Goal: Task Accomplishment & Management: Manage account settings

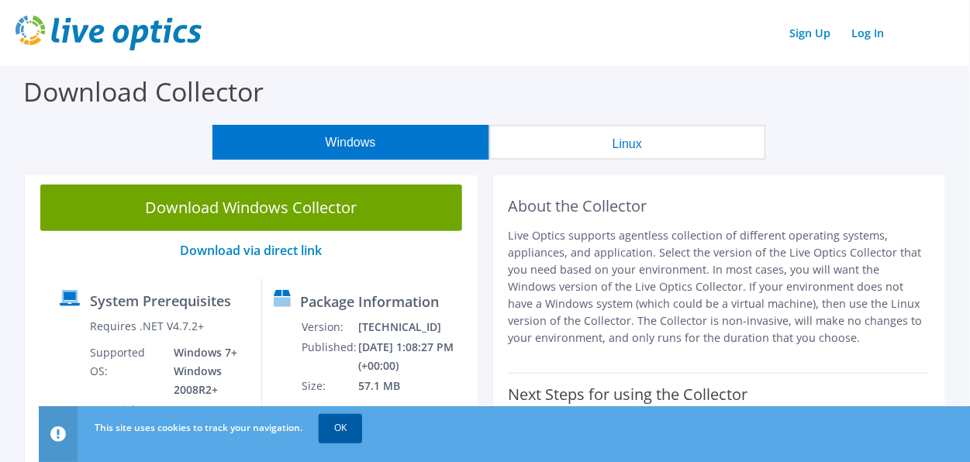
click at [346, 427] on link "OK" at bounding box center [340, 428] width 43 height 28
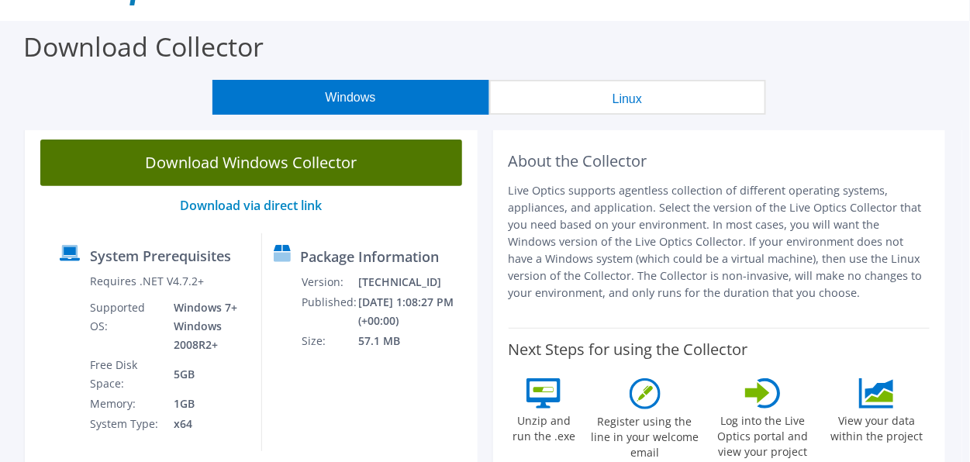
scroll to position [62, 0]
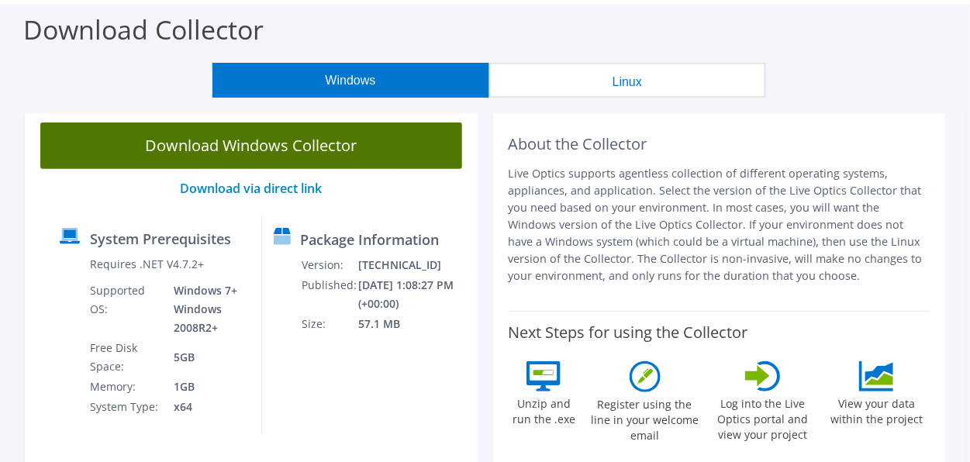
click at [240, 143] on link "Download Windows Collector" at bounding box center [251, 146] width 422 height 47
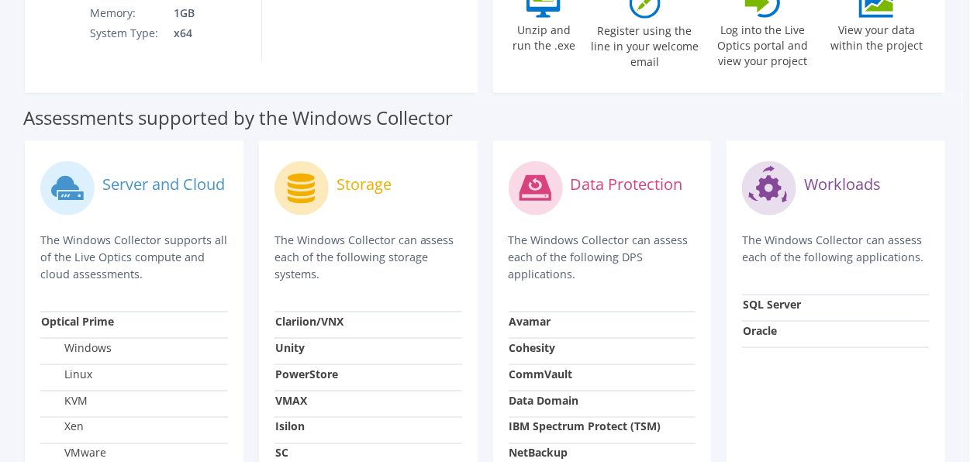
scroll to position [425, 0]
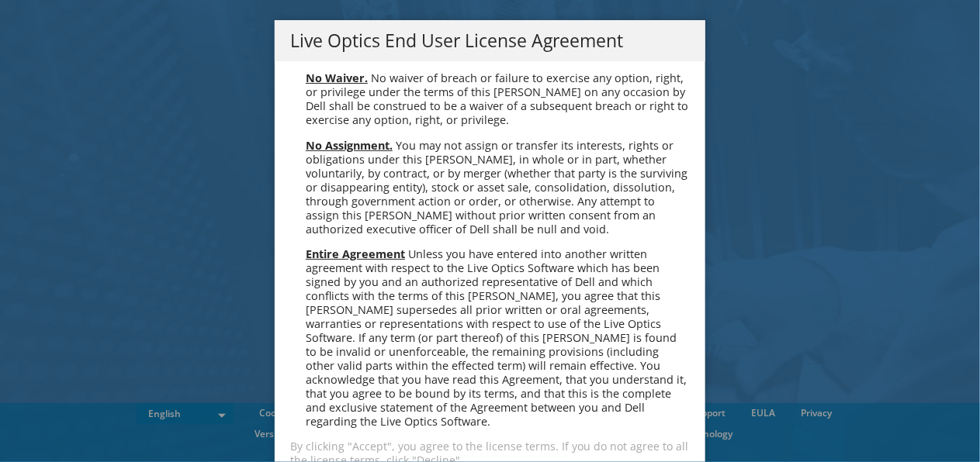
scroll to position [39, 0]
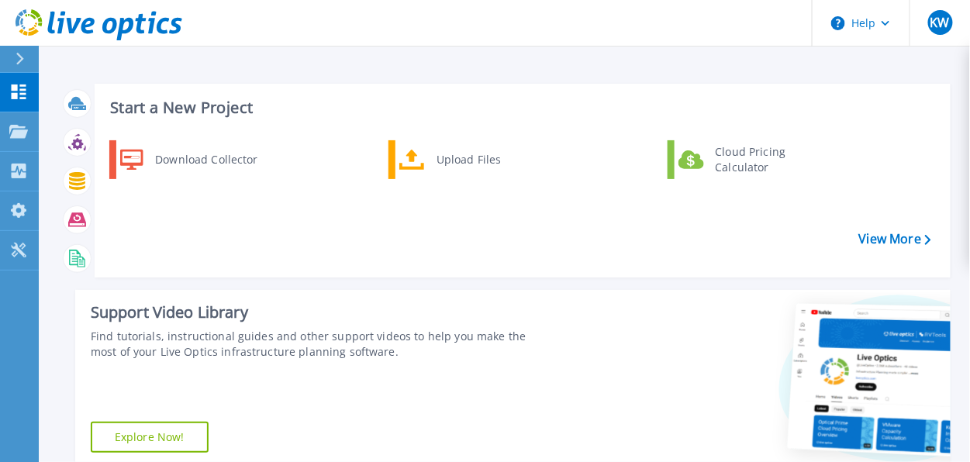
drag, startPoint x: 162, startPoint y: 2, endPoint x: 479, endPoint y: 25, distance: 318.1
click at [479, 25] on header "Help KW End User kim winters kwinters@reaenergy.com REA Energy My Profile Log O…" at bounding box center [485, 23] width 970 height 47
click at [923, 26] on button "KW" at bounding box center [940, 23] width 61 height 46
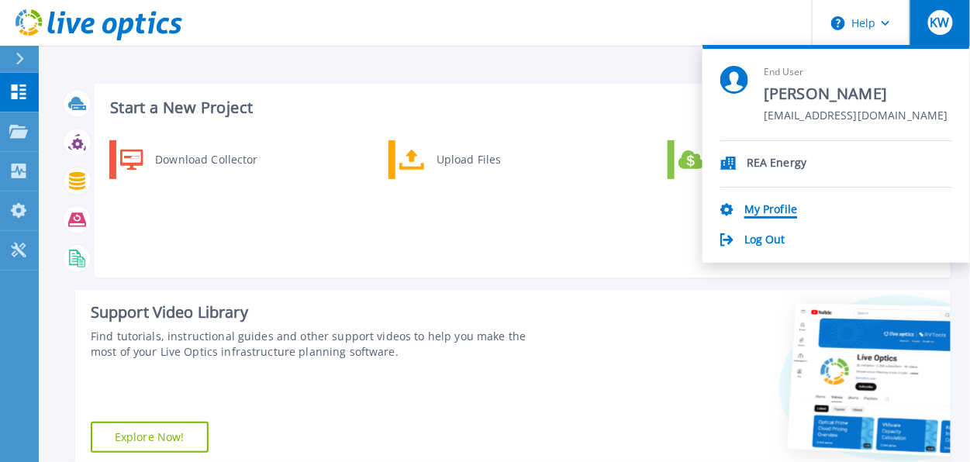
click at [777, 205] on link "My Profile" at bounding box center [771, 210] width 53 height 15
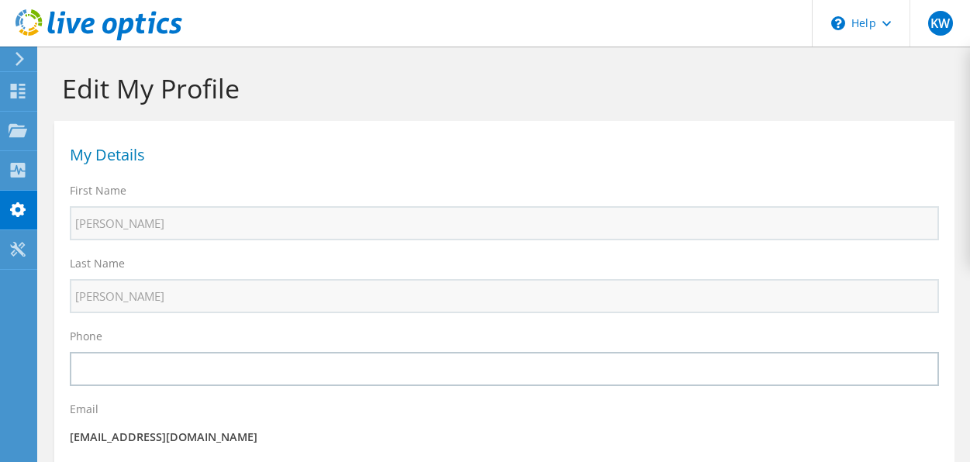
select select "224"
click at [36, 86] on div "Dashboard" at bounding box center [72, 91] width 73 height 39
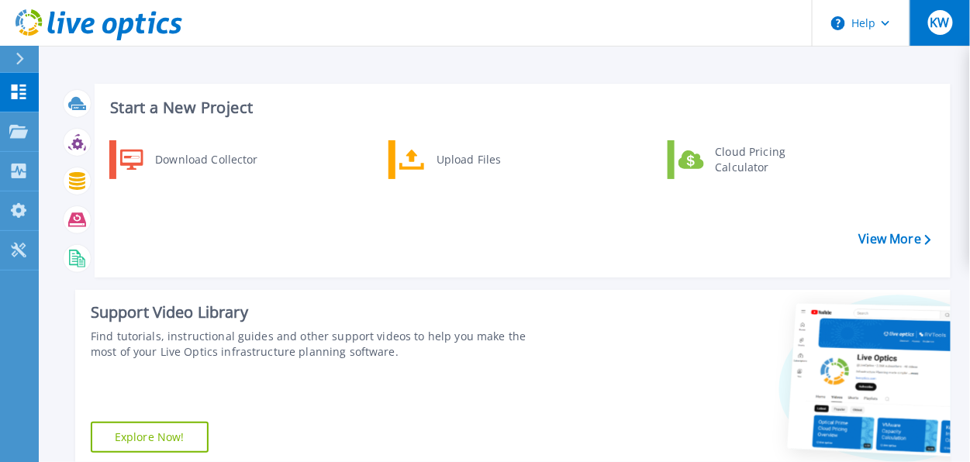
click at [953, 19] on button "KW" at bounding box center [940, 23] width 61 height 46
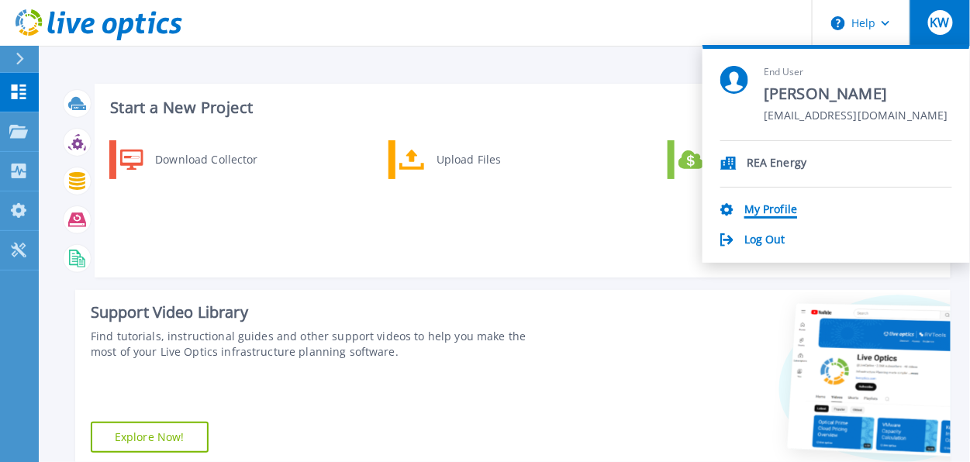
click at [766, 206] on link "My Profile" at bounding box center [771, 210] width 53 height 15
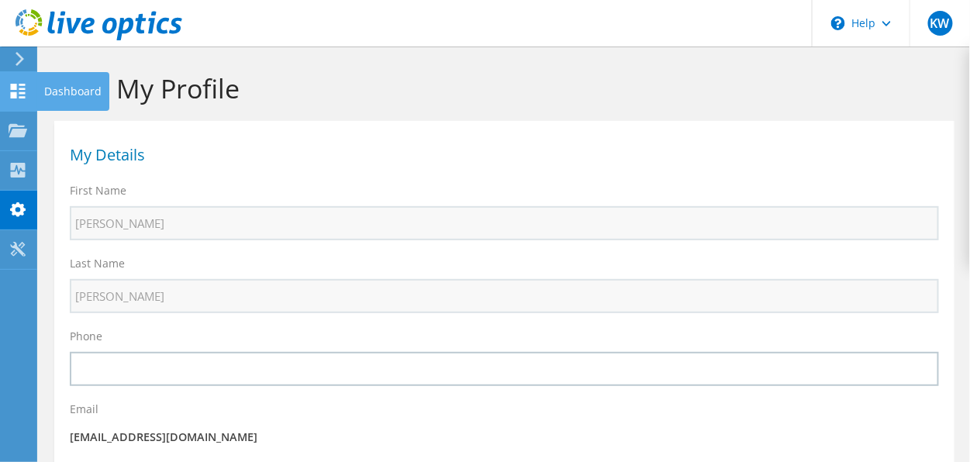
click at [16, 86] on icon at bounding box center [18, 91] width 19 height 15
